Goal: Information Seeking & Learning: Find specific page/section

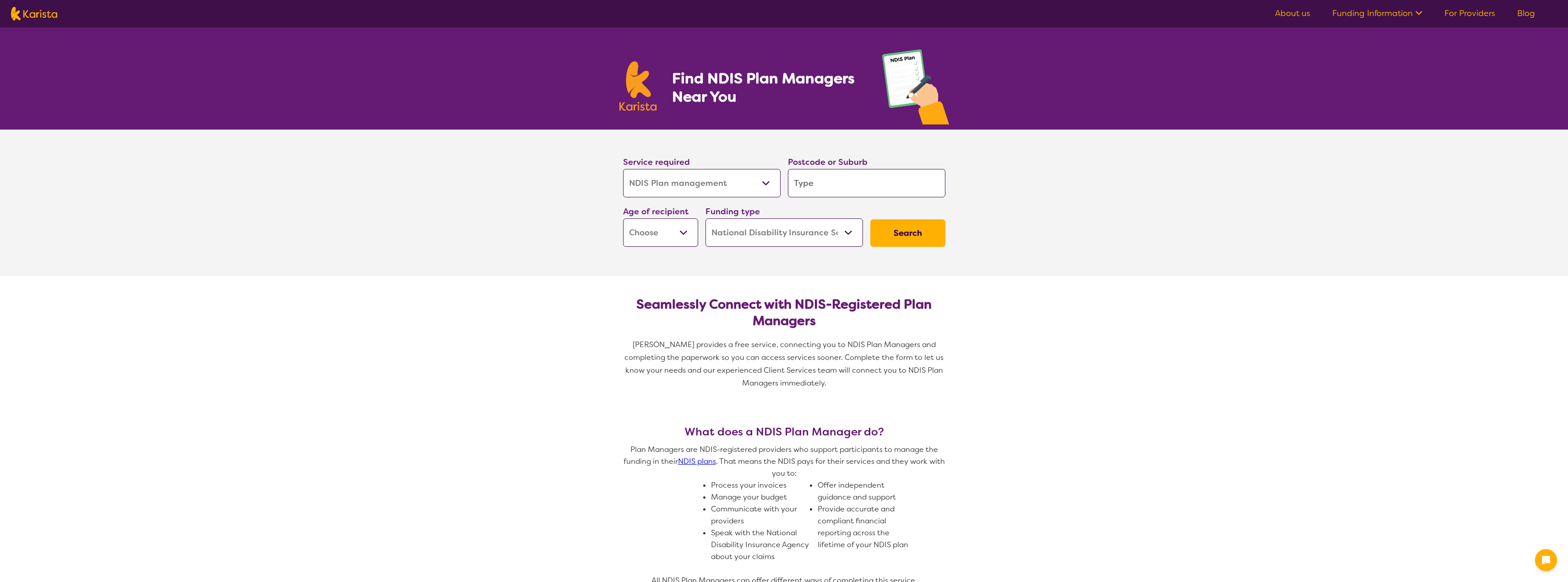
select select "NDIS Plan management"
select select "NDIS"
select select "NDIS Plan management"
select select "NDIS"
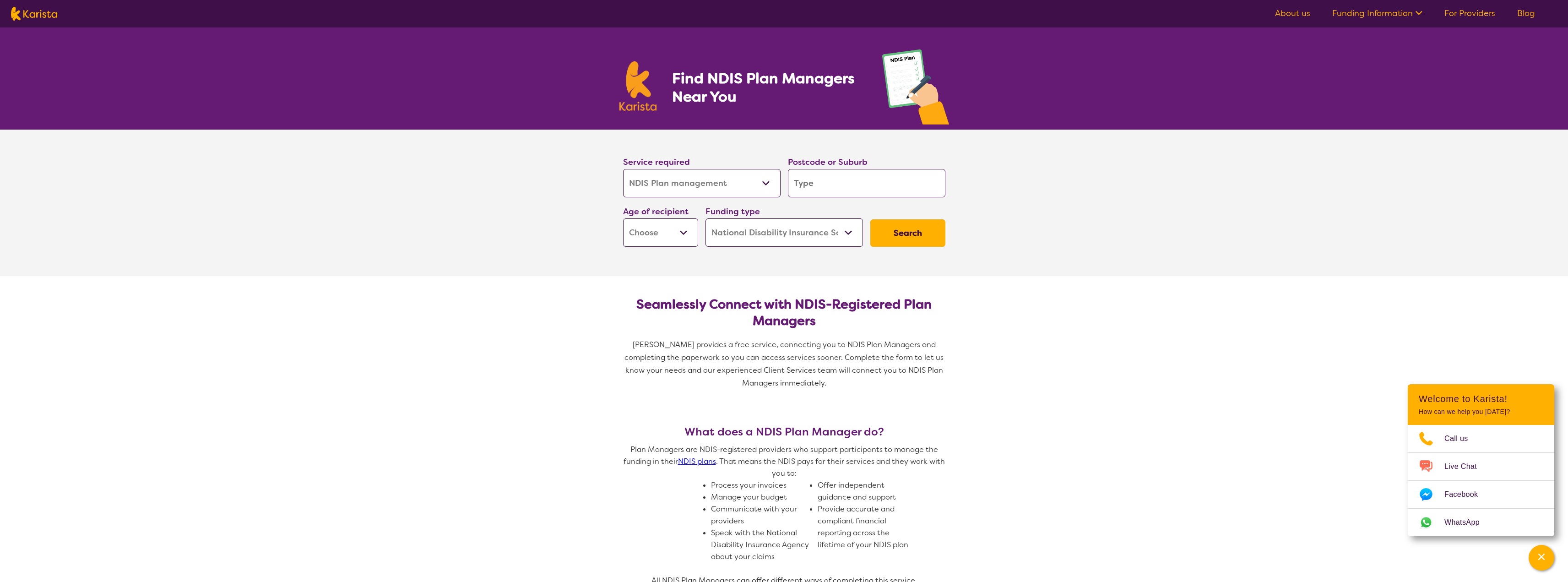
click at [749, 185] on select "Allied Health Assistant Assessment (ADHD or Autism) Behaviour support Counselli…" at bounding box center [701, 183] width 158 height 28
click at [747, 185] on select "Allied Health Assistant Assessment (ADHD or Autism) Behaviour support Counselli…" at bounding box center [701, 183] width 158 height 28
click at [860, 191] on input "search" at bounding box center [866, 183] width 158 height 28
type input "3"
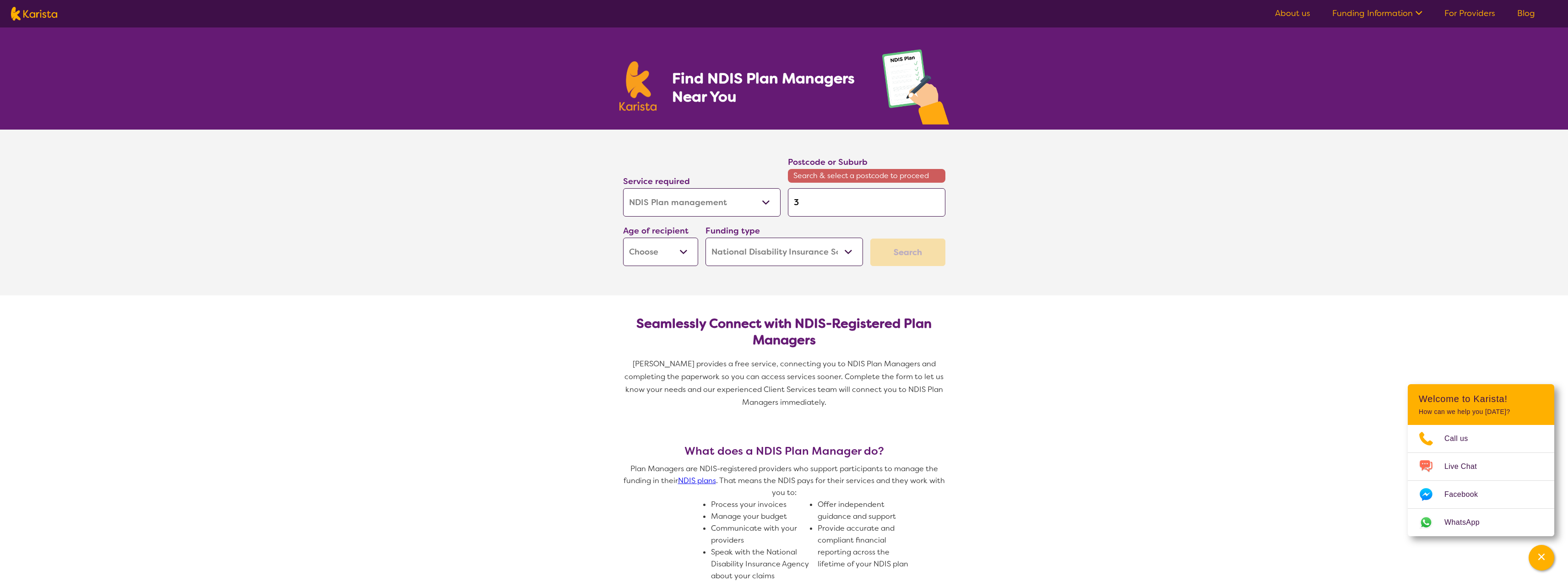
type input "38"
type input "380"
type input "3805"
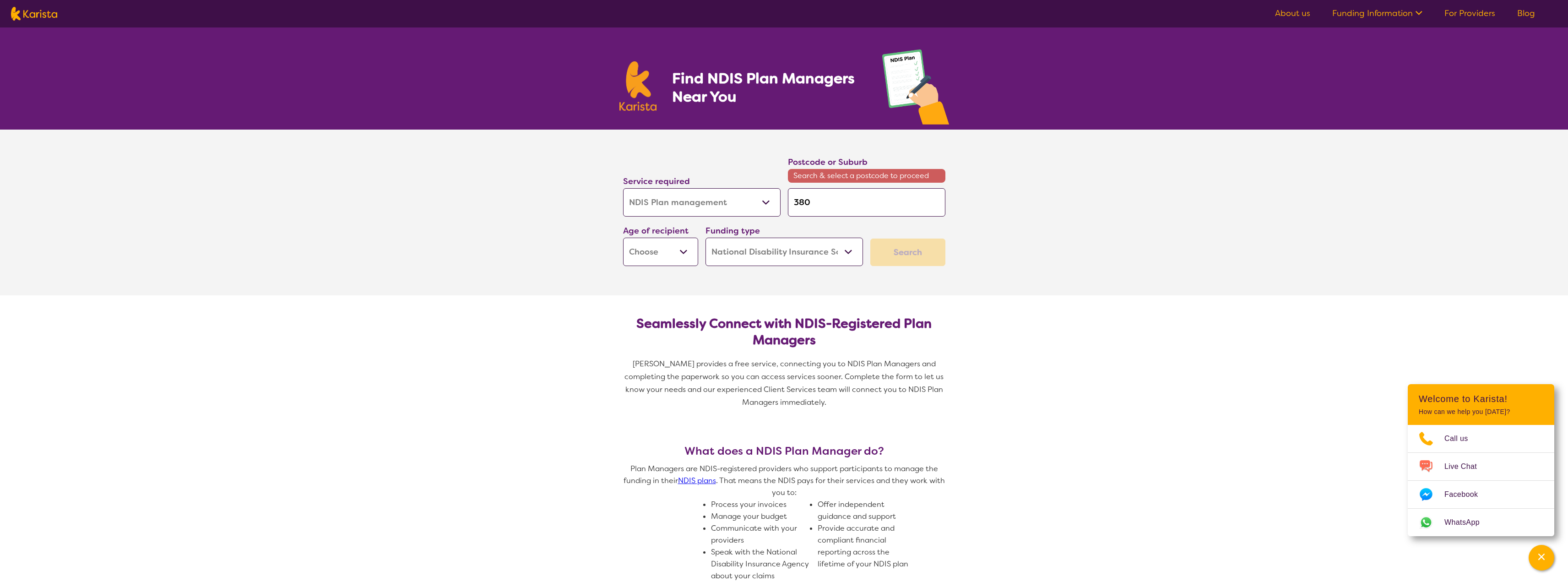
type input "3805"
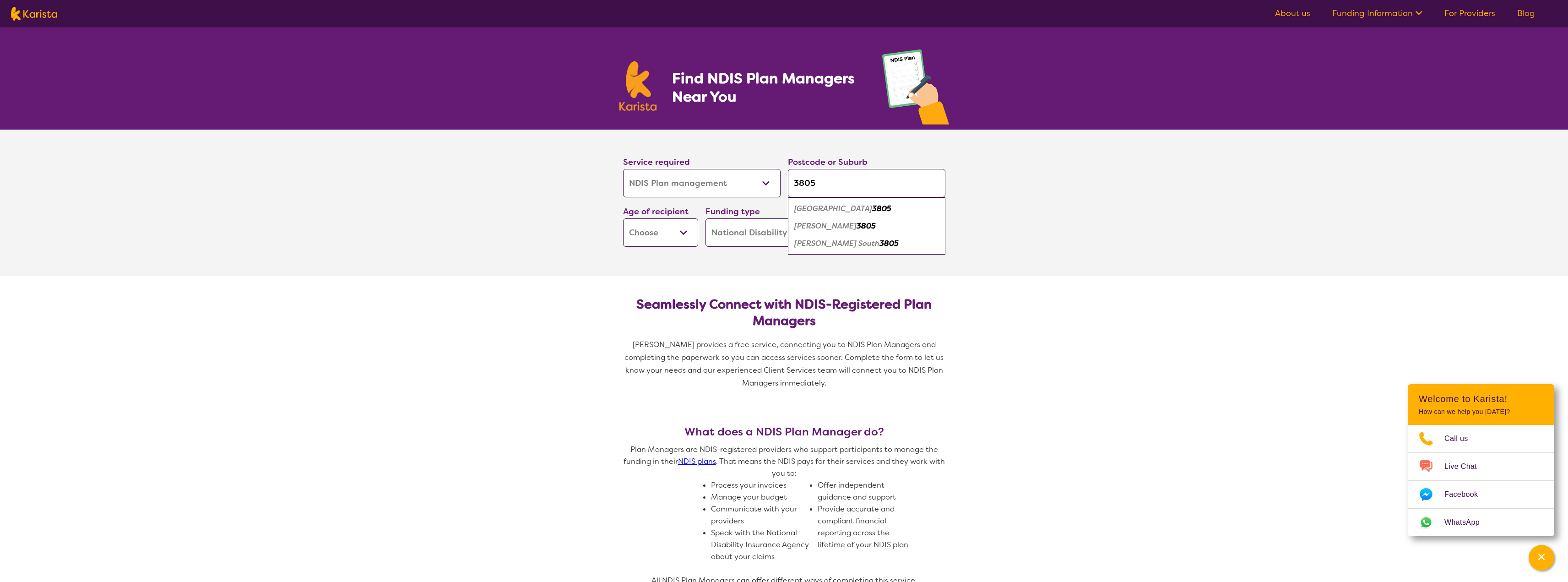
type input "3805"
click at [891, 202] on div "Fountain Gate 3805" at bounding box center [866, 208] width 148 height 18
click at [939, 243] on button "Search" at bounding box center [908, 233] width 75 height 28
click at [665, 228] on select "Early Childhood - 0 to 9 Child - 10 to 11 Adolescent - 12 to 17 Adult - 18 to 6…" at bounding box center [661, 232] width 75 height 28
select select "AD"
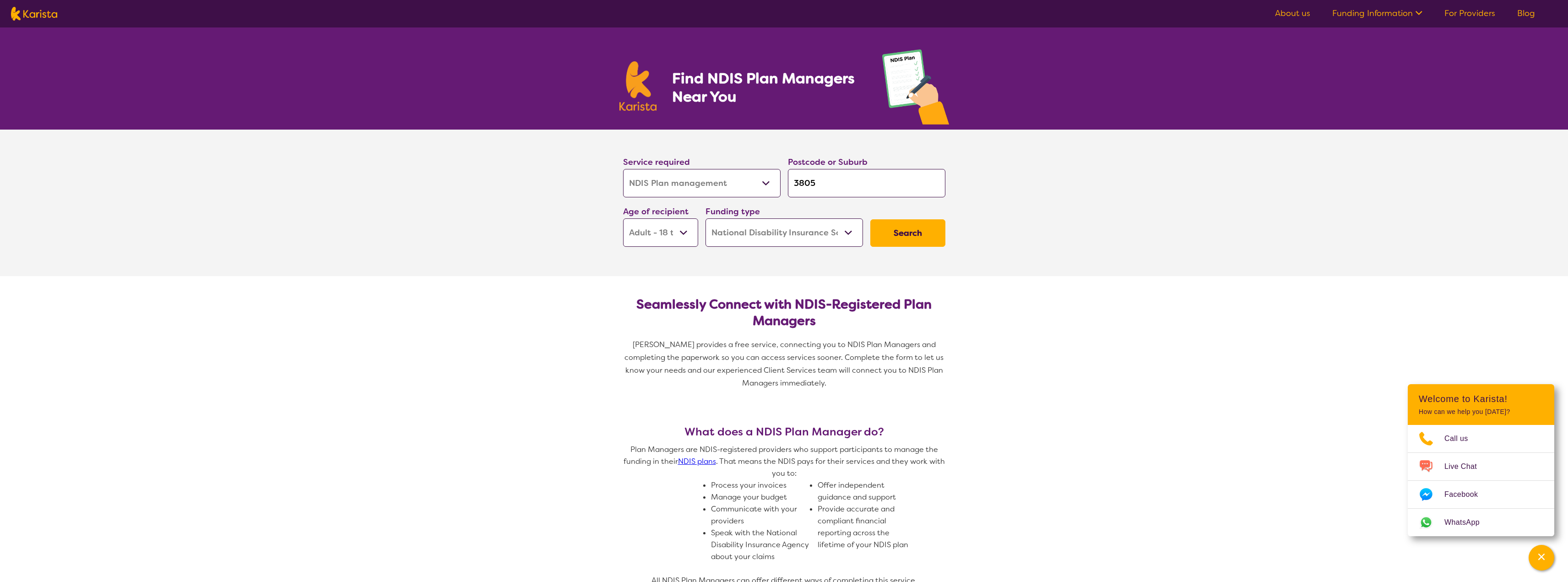
click at [623, 218] on select "Early Childhood - 0 to 9 Child - 10 to 11 Adolescent - 12 to 17 Adult - 18 to 6…" at bounding box center [661, 232] width 75 height 28
select select "AD"
click at [898, 236] on button "Search" at bounding box center [908, 233] width 75 height 28
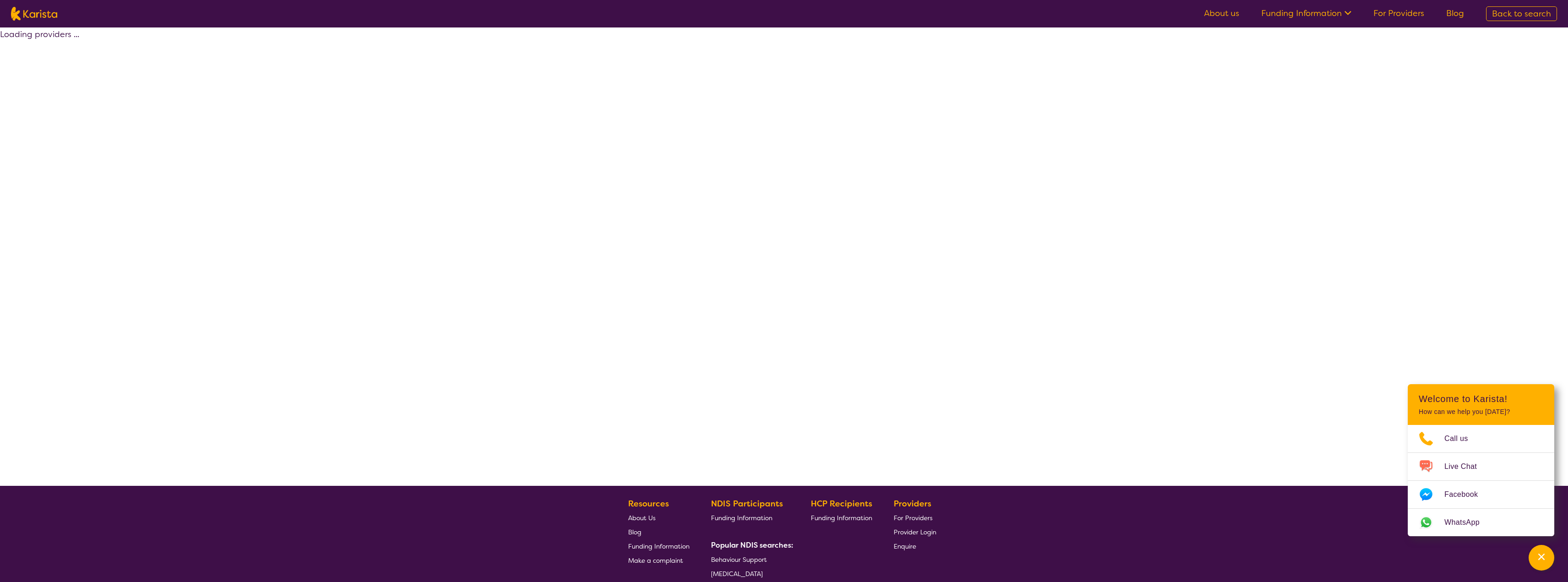
select select "by_score"
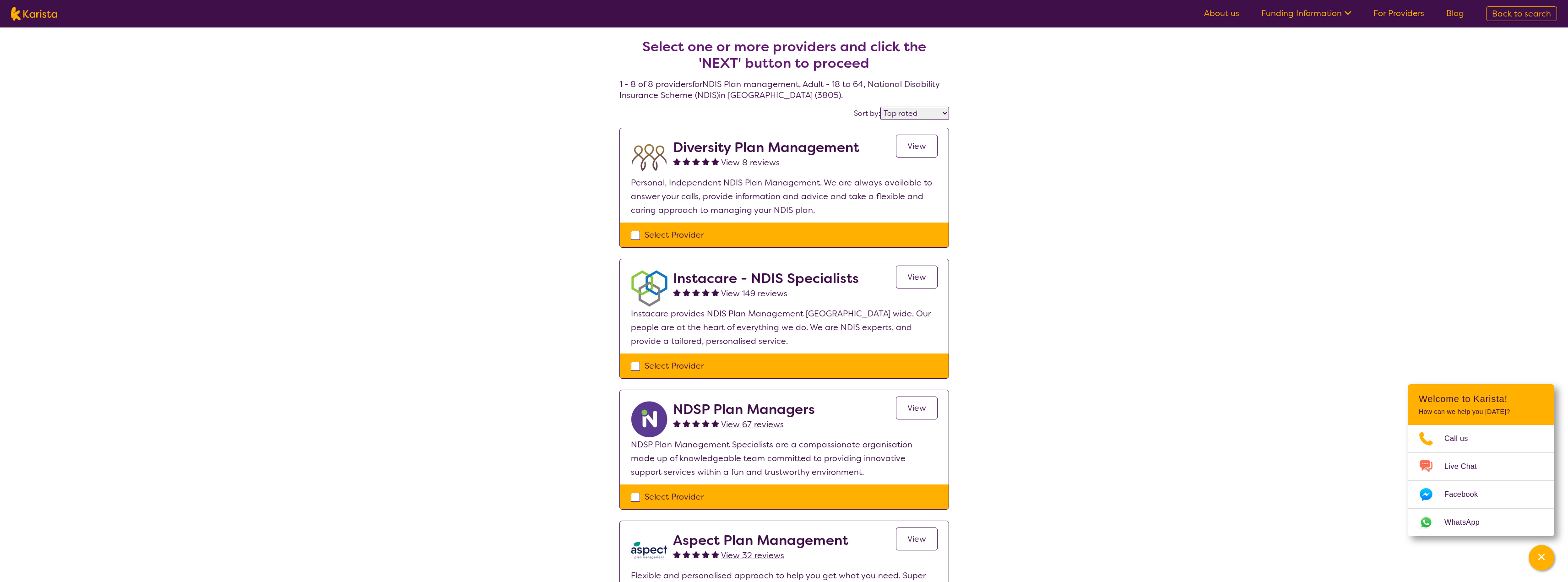
click at [920, 278] on span "View" at bounding box center [917, 277] width 18 height 11
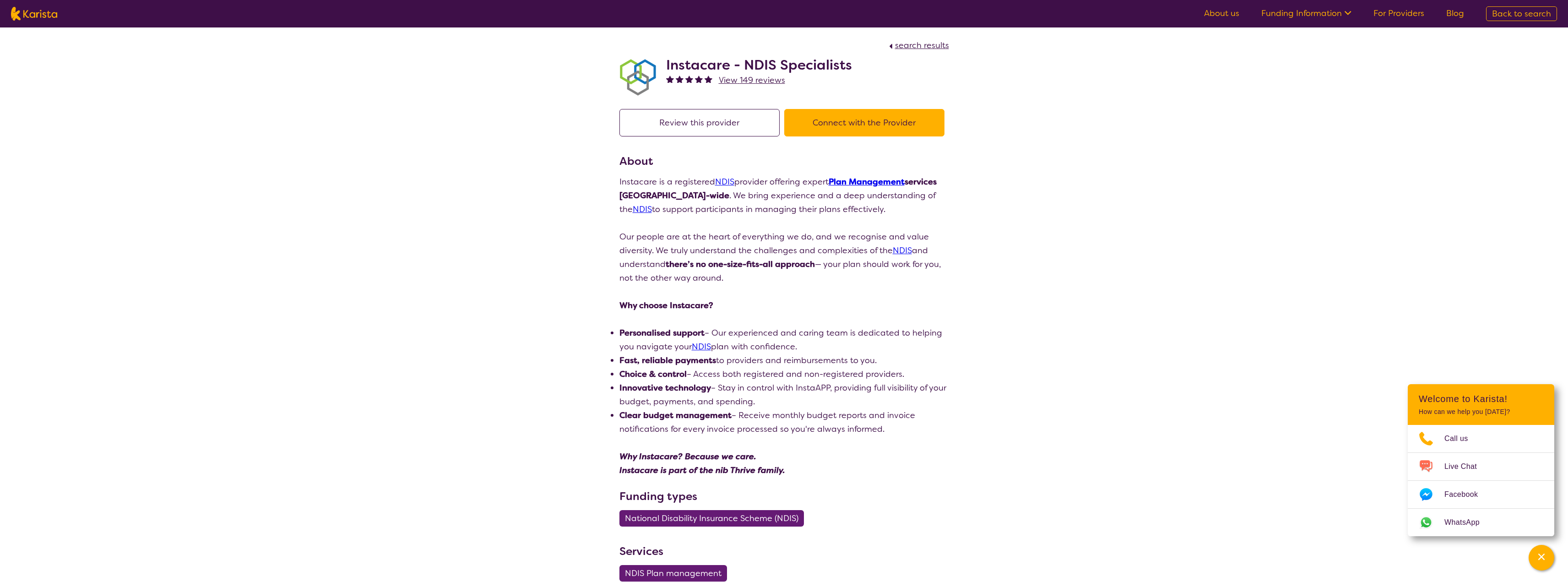
click at [766, 60] on h2 "Instacare - NDIS Specialists" at bounding box center [759, 65] width 186 height 16
copy h2 "Instacare - NDIS Specialists"
select select "by_score"
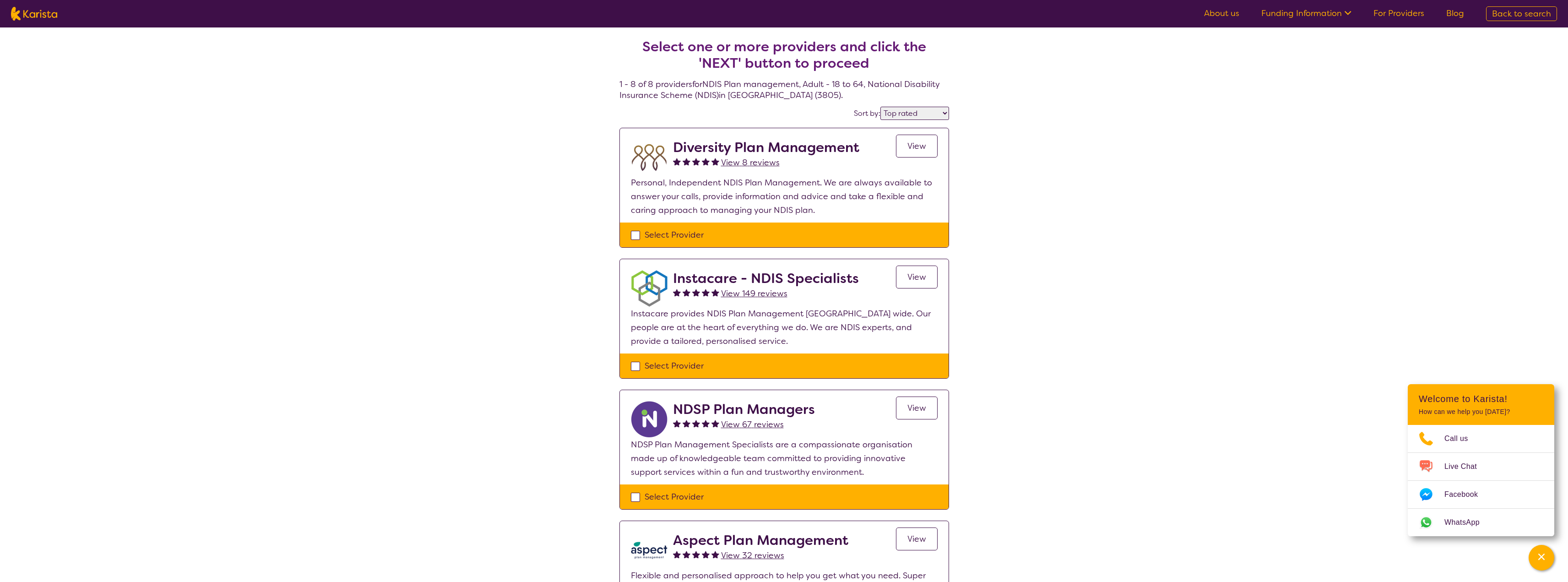
click at [917, 143] on span "View" at bounding box center [917, 146] width 18 height 11
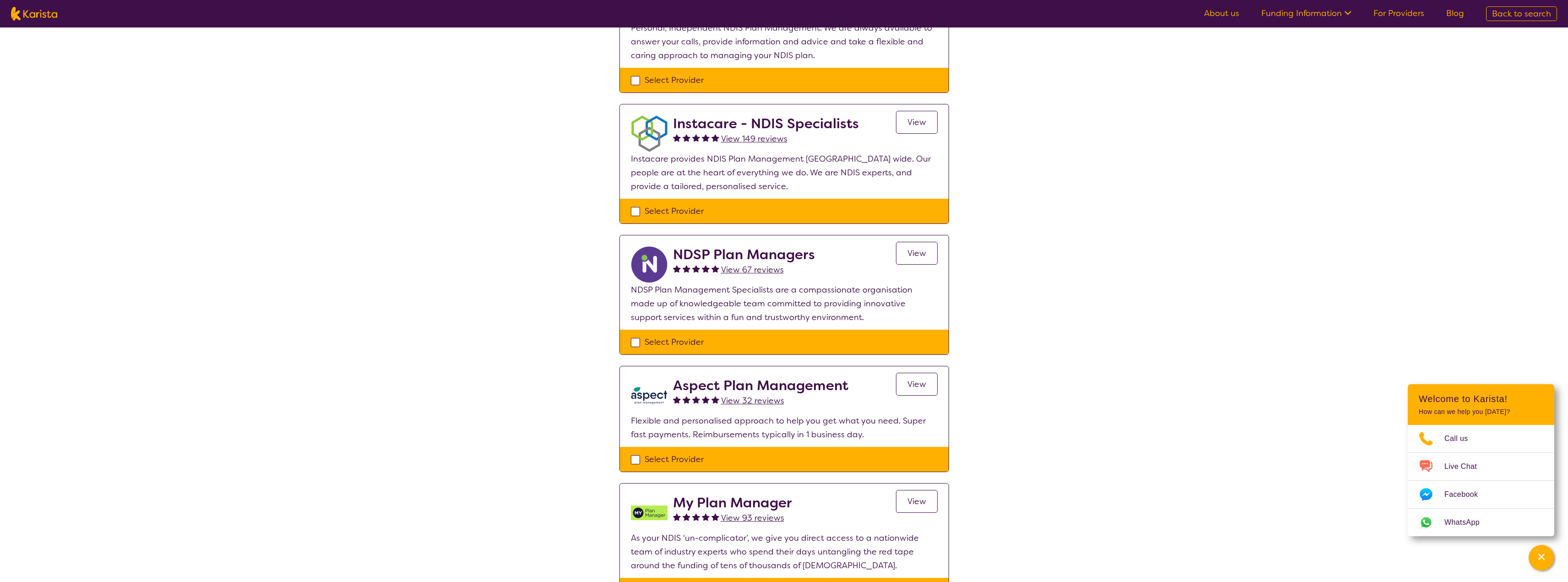
scroll to position [183, 0]
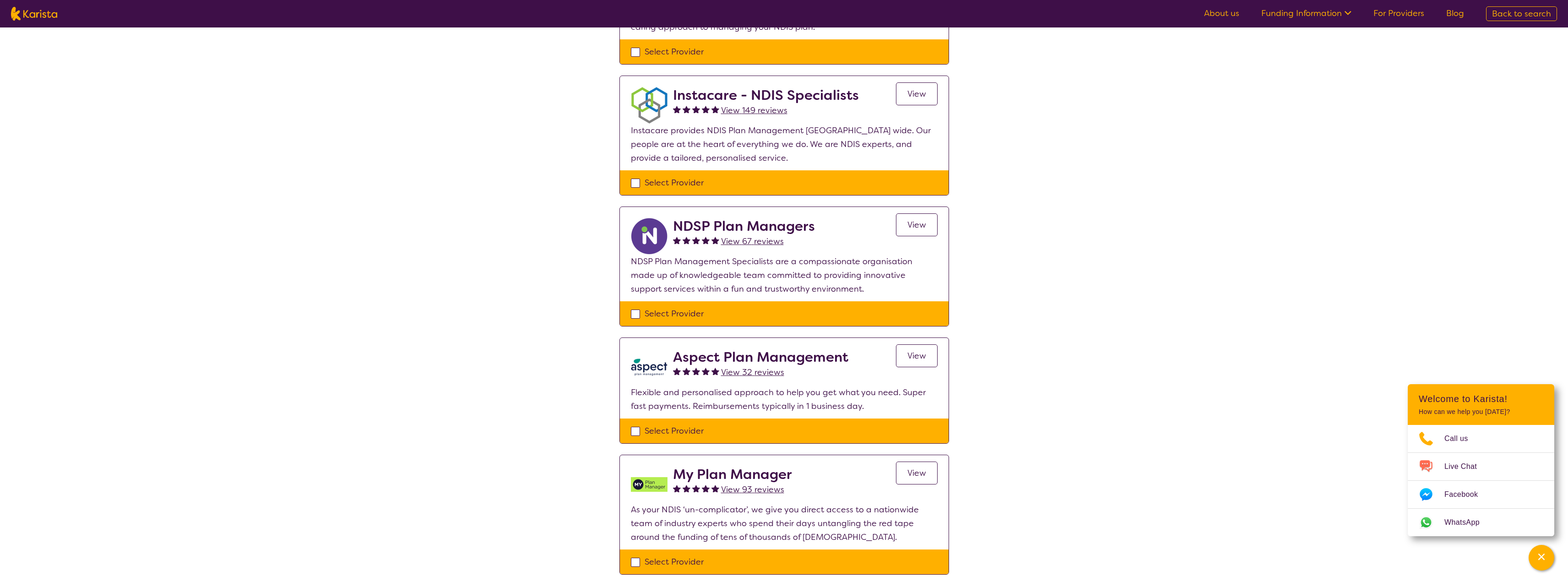
click at [907, 224] on span "View" at bounding box center [917, 224] width 18 height 11
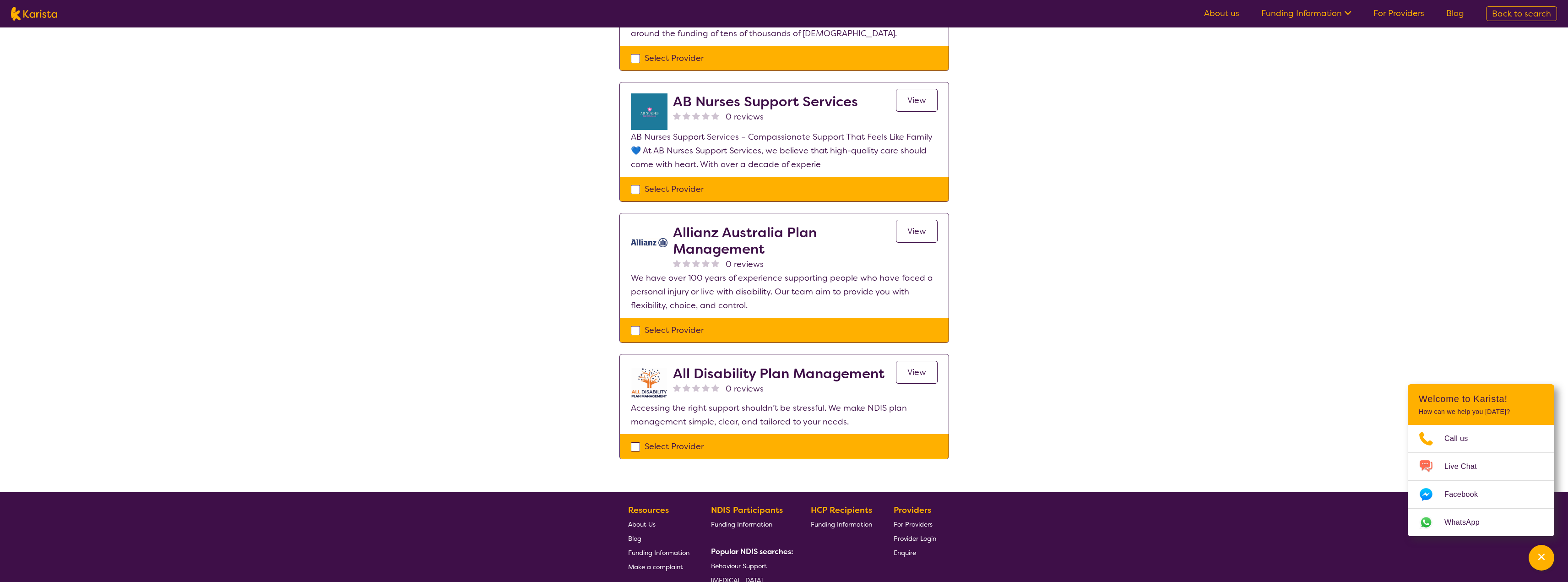
scroll to position [595, 0]
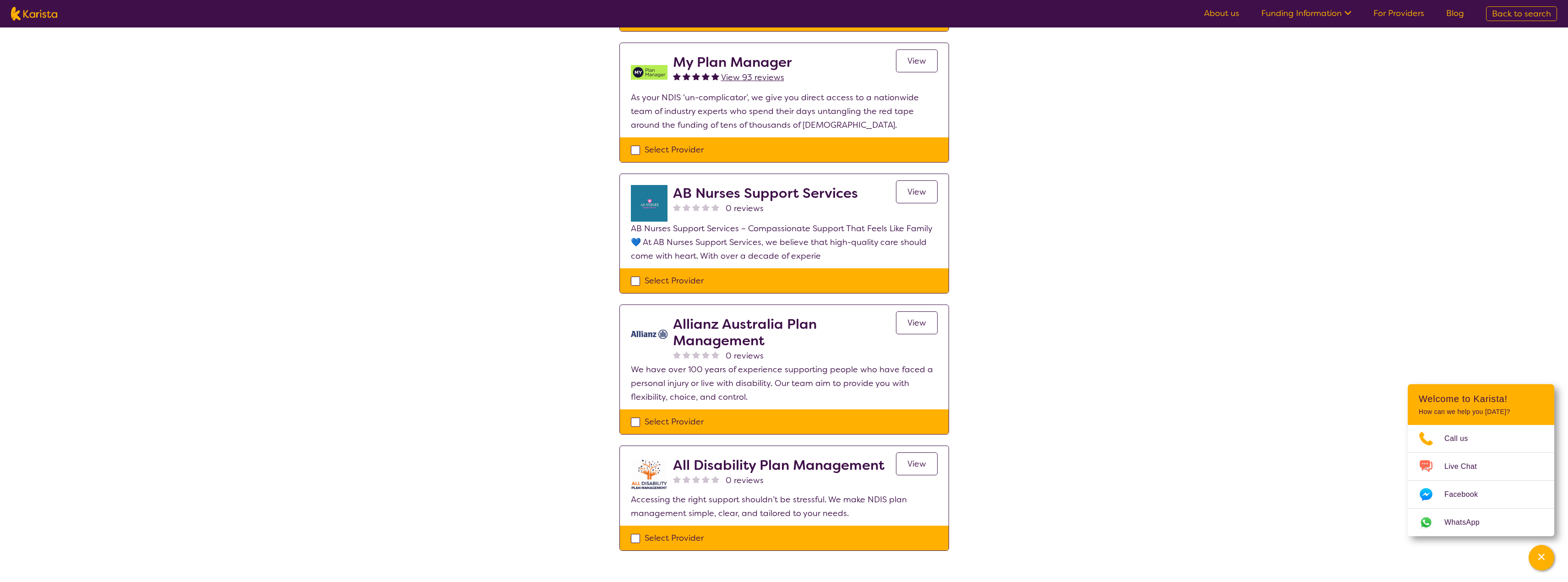
click at [924, 185] on link "View" at bounding box center [917, 192] width 42 height 23
click at [924, 335] on div "View" at bounding box center [917, 339] width 42 height 47
click at [924, 323] on span "View" at bounding box center [917, 322] width 18 height 11
drag, startPoint x: 913, startPoint y: 467, endPoint x: 930, endPoint y: 446, distance: 27.0
click at [913, 467] on span "View" at bounding box center [917, 464] width 18 height 11
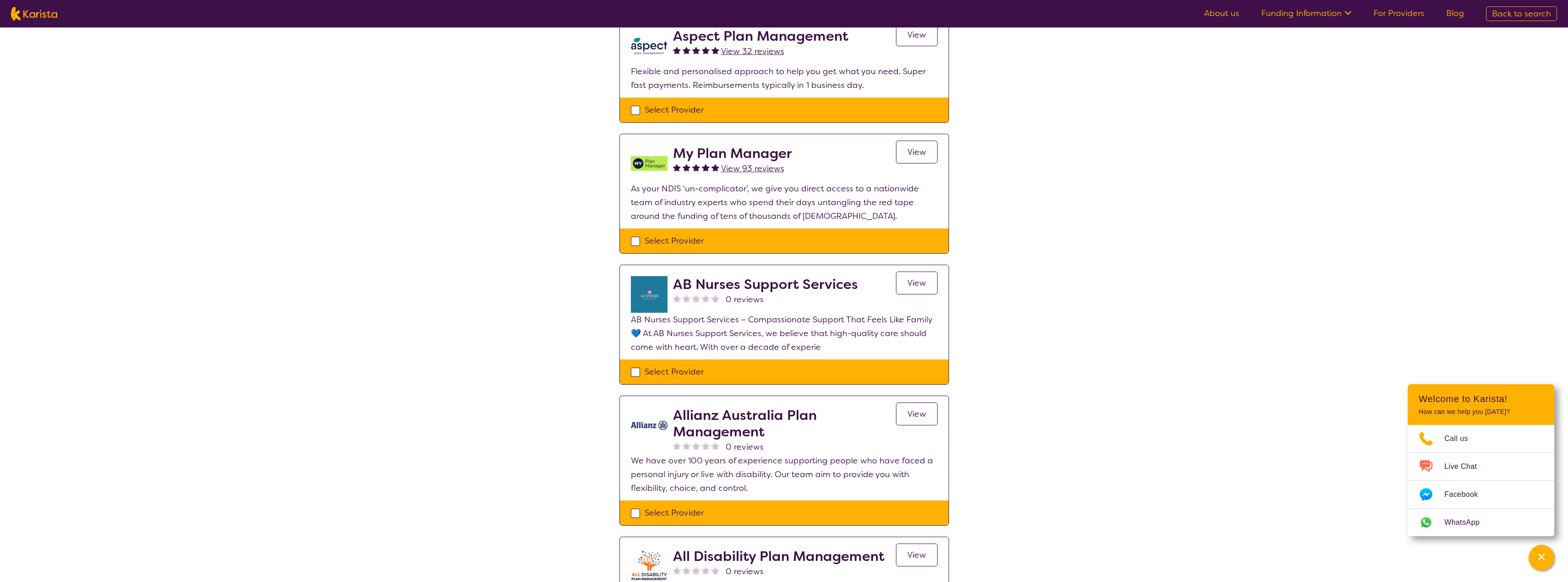
scroll to position [504, 0]
click at [915, 142] on link "View" at bounding box center [917, 152] width 42 height 23
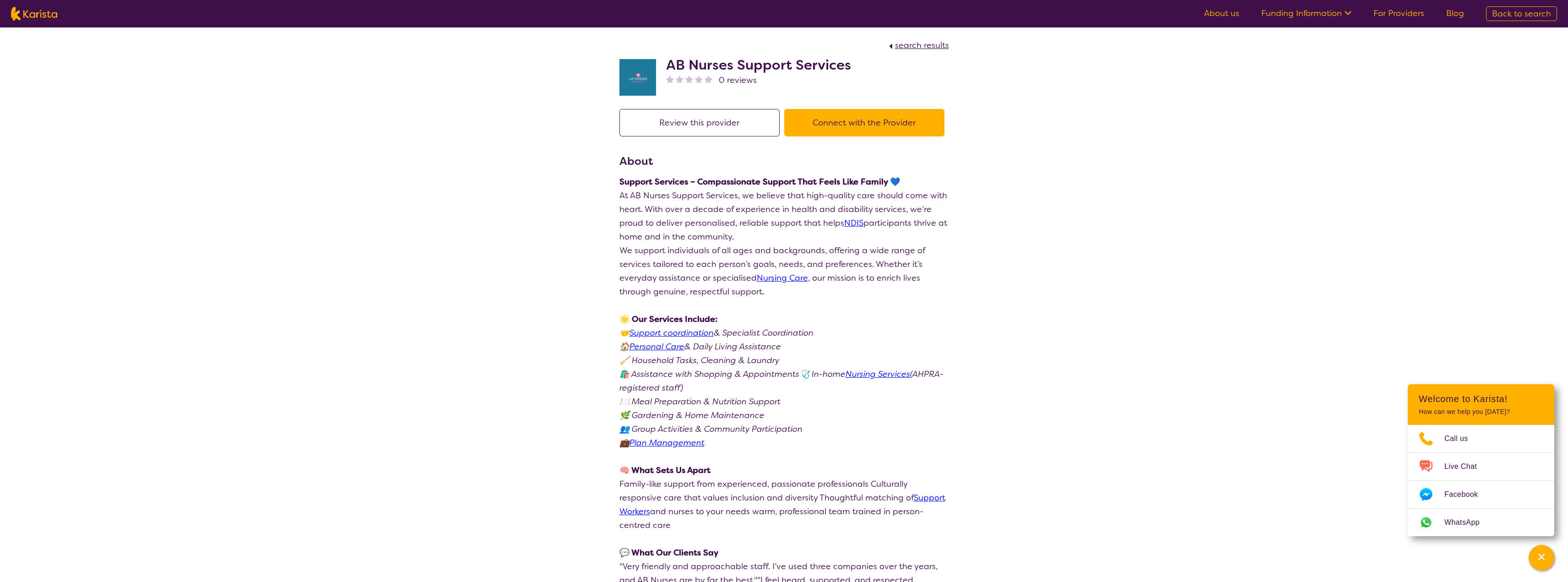
click at [694, 64] on h2 "AB Nurses Support Services" at bounding box center [758, 65] width 185 height 16
copy h2 "AB Nurses Support Services"
